Goal: Task Accomplishment & Management: Manage account settings

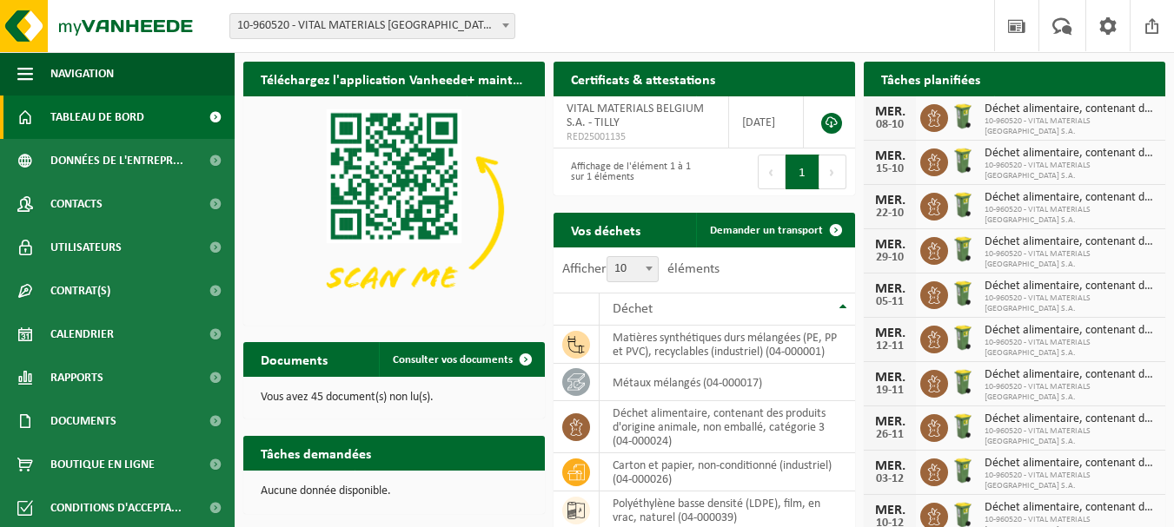
click at [125, 118] on span "Tableau de bord" at bounding box center [97, 117] width 94 height 43
click at [758, 233] on span "Demander un transport" at bounding box center [766, 230] width 113 height 11
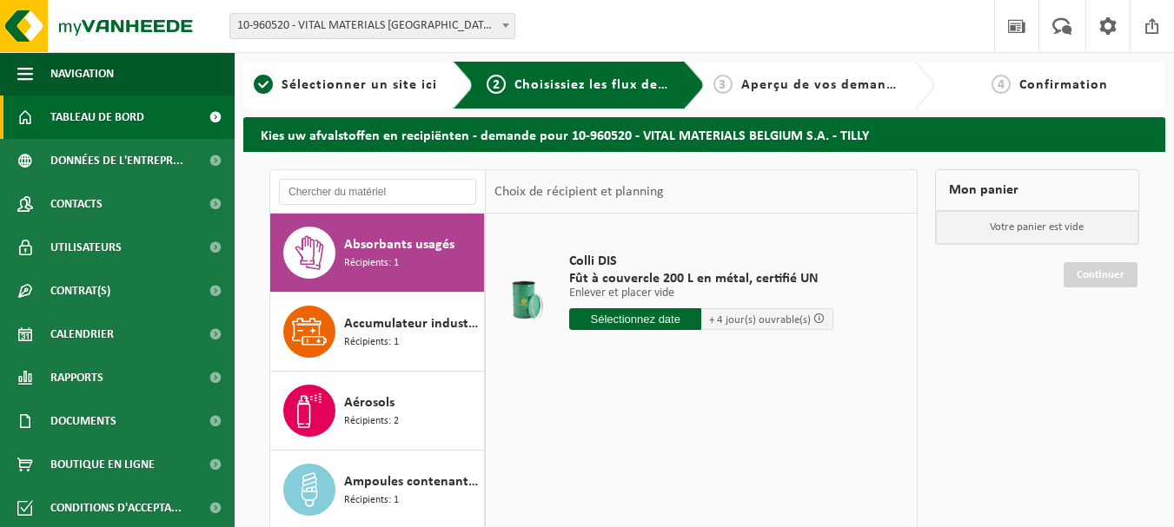
click at [132, 127] on span "Tableau de bord" at bounding box center [97, 117] width 94 height 43
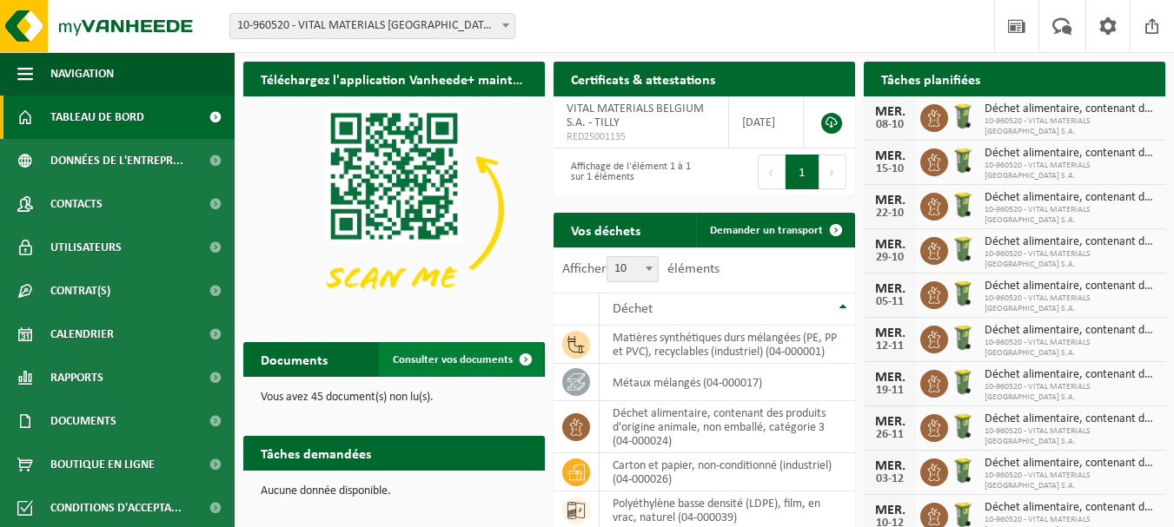
click at [439, 356] on span "Consulter vos documents" at bounding box center [453, 360] width 120 height 11
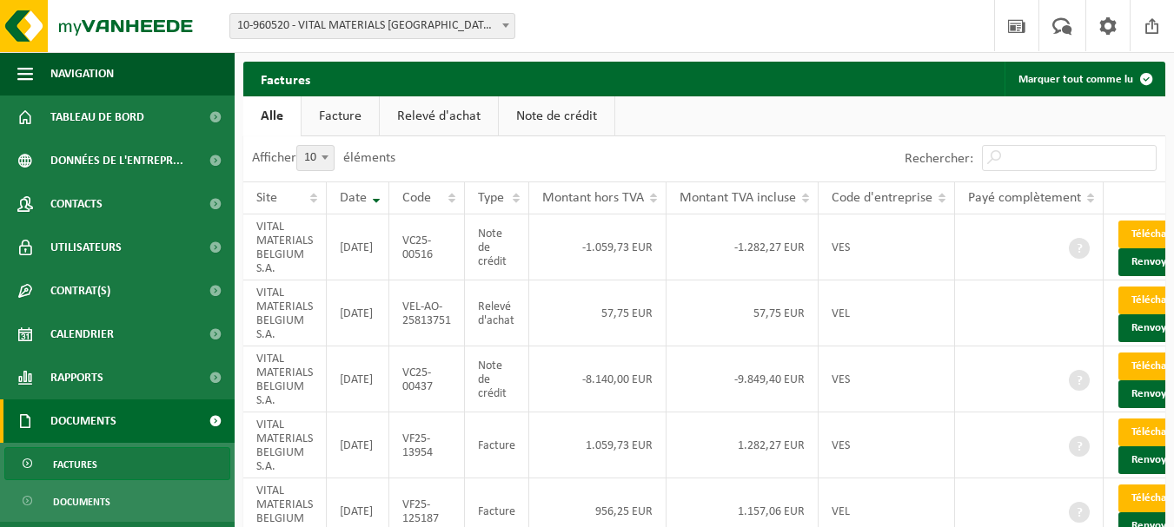
click at [355, 123] on link "Facture" at bounding box center [340, 116] width 77 height 40
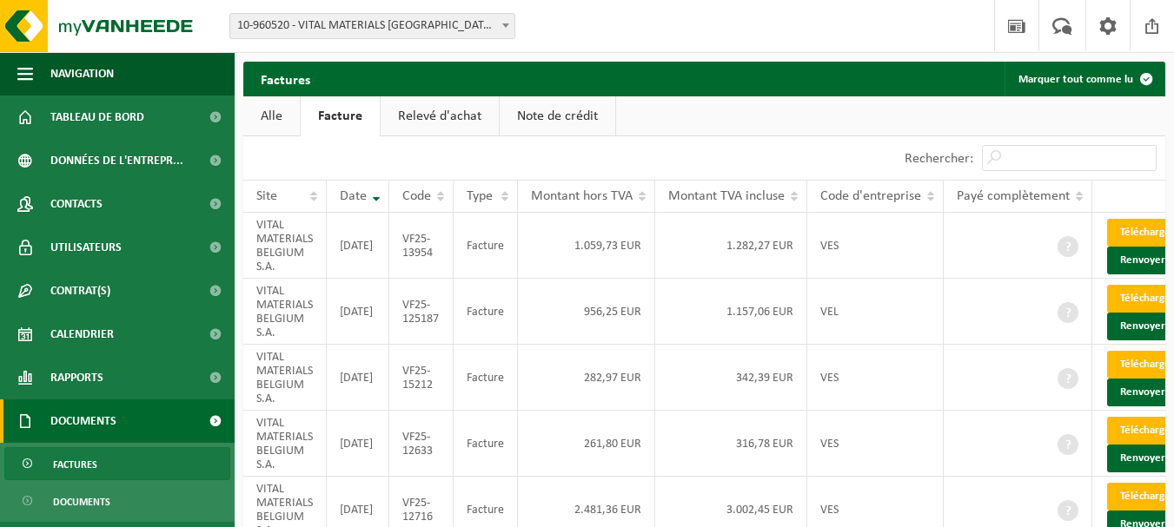
click at [415, 122] on link "Relevé d'achat" at bounding box center [440, 116] width 118 height 40
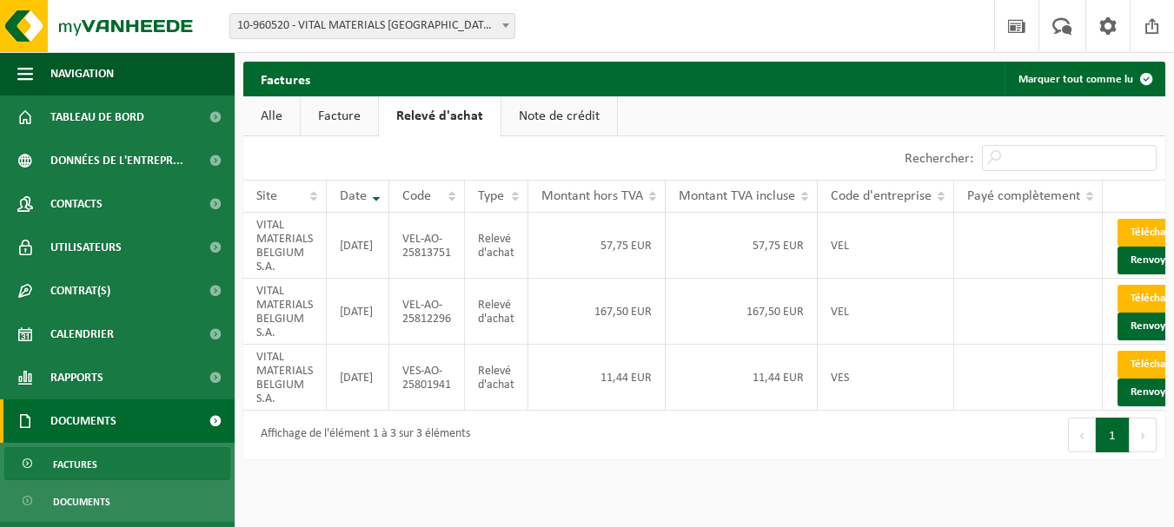
click at [532, 109] on link "Note de crédit" at bounding box center [559, 116] width 116 height 40
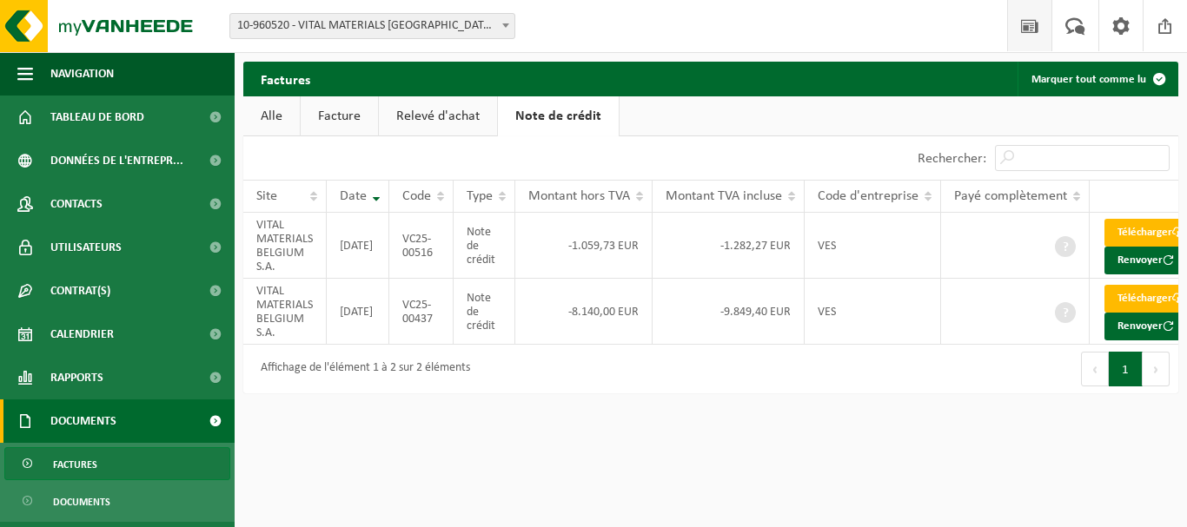
click at [1046, 23] on link "Actualités" at bounding box center [1029, 25] width 44 height 51
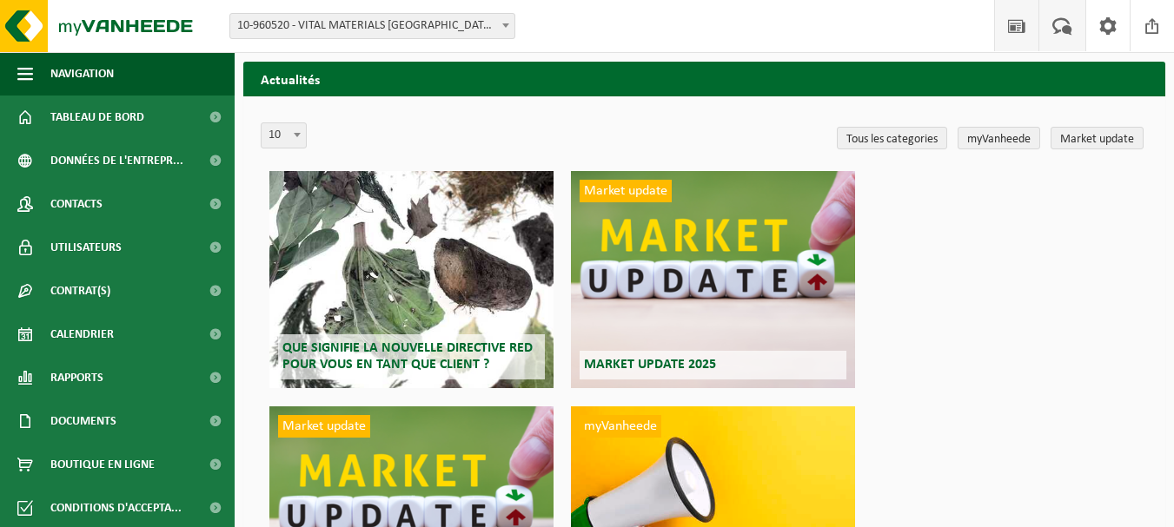
click at [1051, 38] on span at bounding box center [1062, 25] width 29 height 51
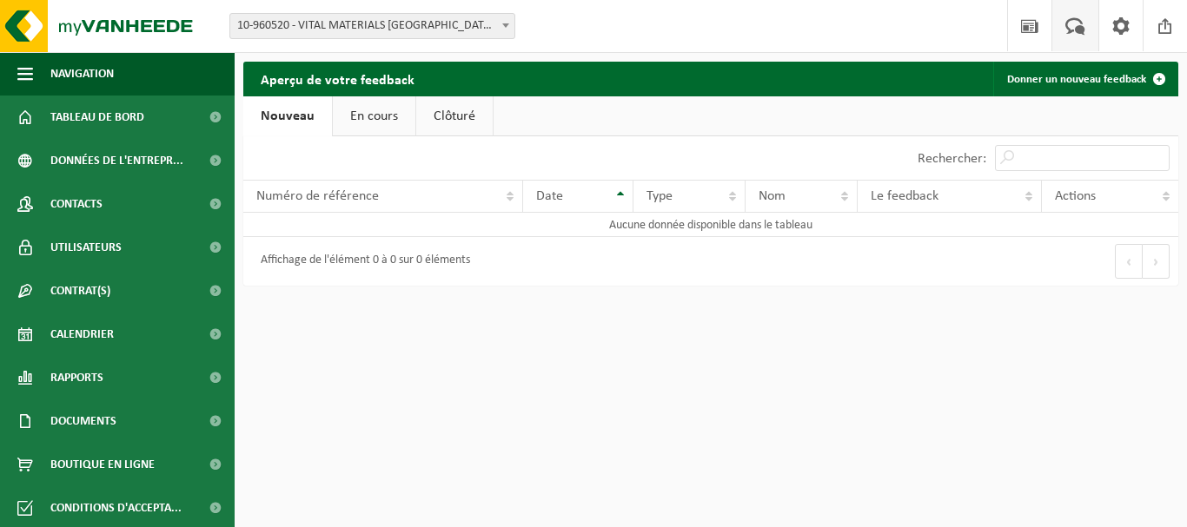
click at [451, 107] on link "Clôturé" at bounding box center [454, 116] width 76 height 40
